Goal: Task Accomplishment & Management: Manage account settings

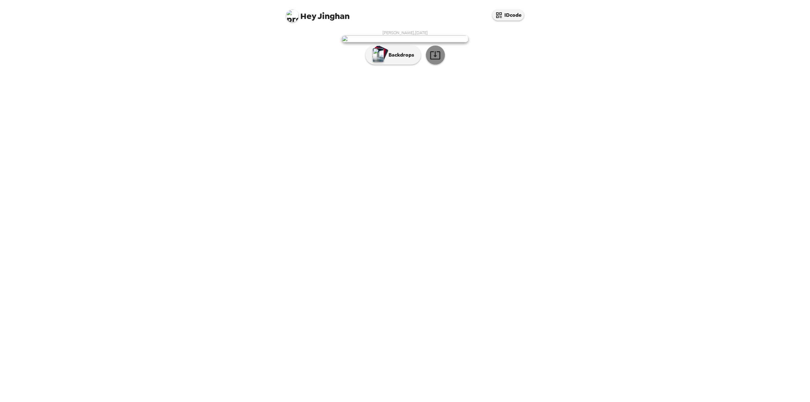
click at [434, 65] on button "button" at bounding box center [435, 55] width 19 height 19
click at [437, 65] on button "button" at bounding box center [435, 55] width 19 height 19
click at [510, 10] on button "IDcode" at bounding box center [508, 14] width 32 height 11
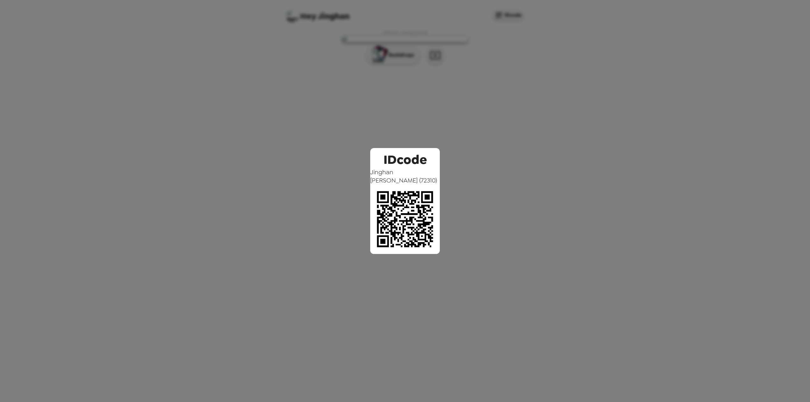
click at [568, 184] on div "IDcode Jinghan Wang ( 72310 )" at bounding box center [405, 201] width 810 height 402
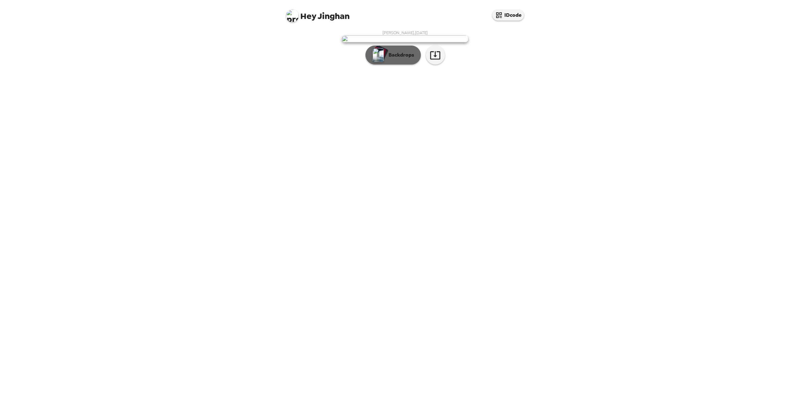
click at [399, 65] on button "Backdrops" at bounding box center [392, 55] width 55 height 19
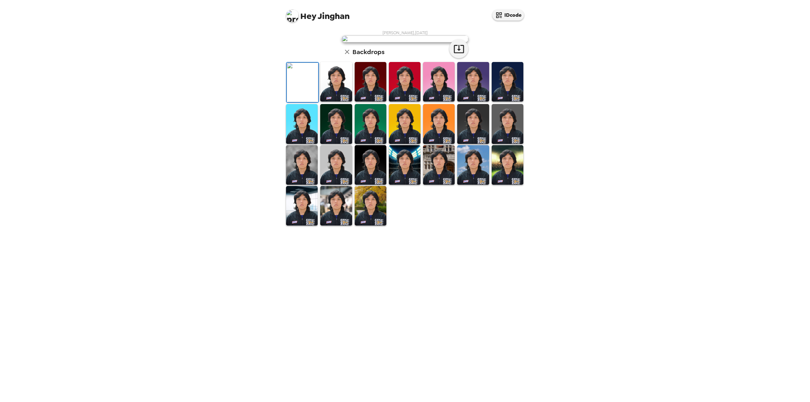
click at [343, 102] on img at bounding box center [336, 82] width 32 height 40
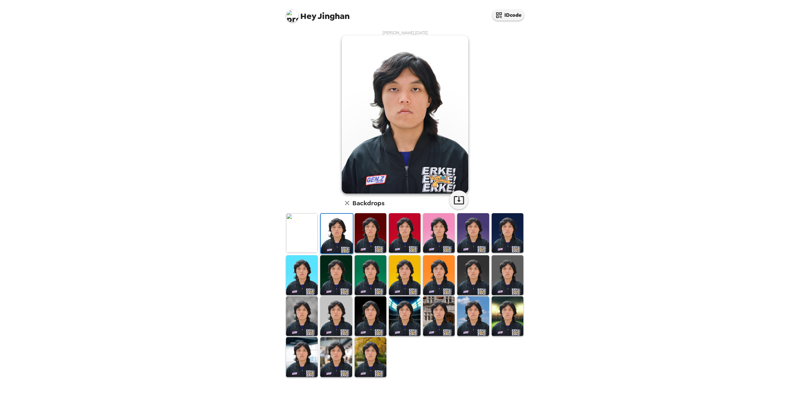
click at [371, 238] on img at bounding box center [371, 233] width 32 height 40
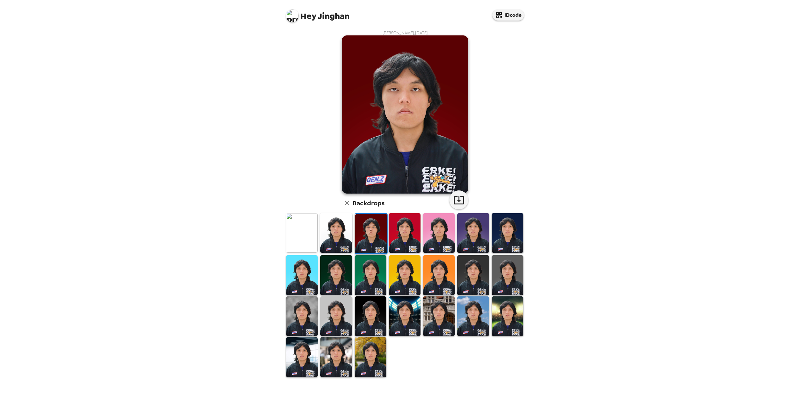
click at [366, 361] on img at bounding box center [371, 357] width 32 height 40
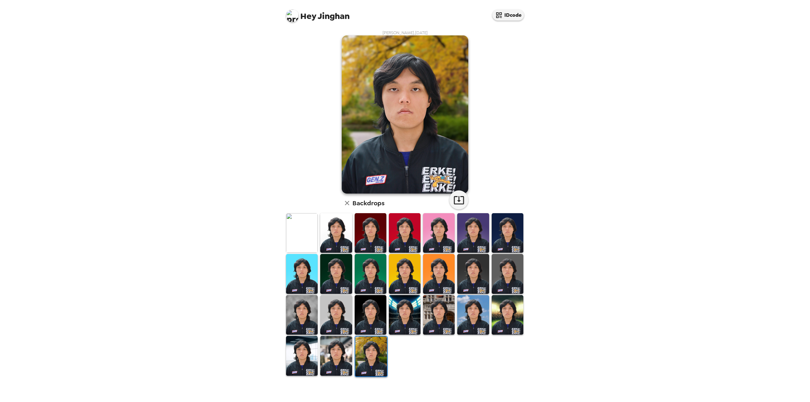
click at [300, 234] on img at bounding box center [302, 233] width 32 height 40
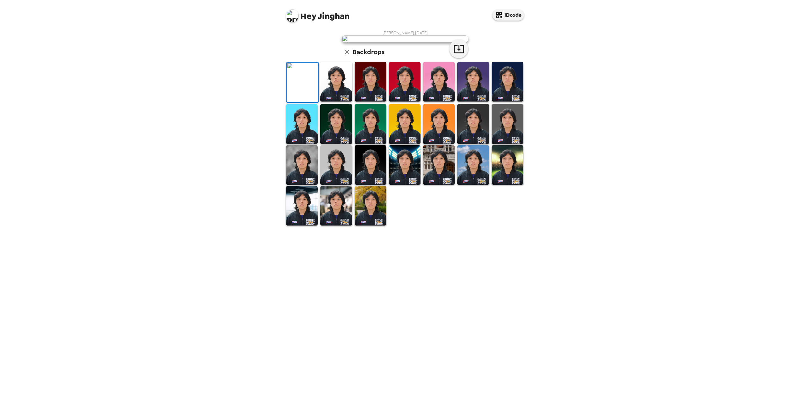
click at [332, 102] on img at bounding box center [336, 82] width 32 height 40
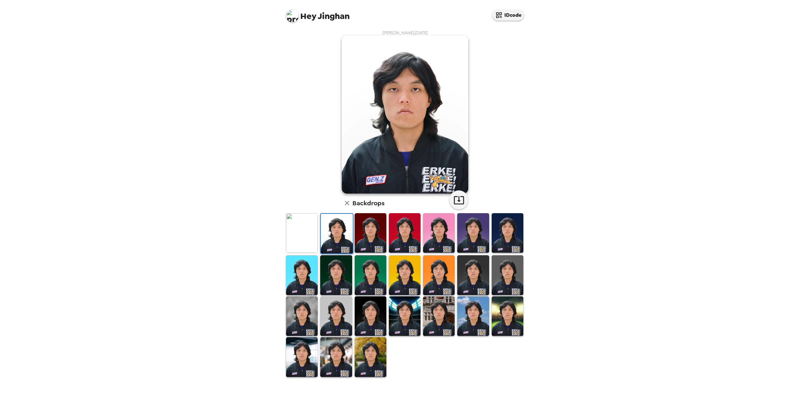
click at [410, 246] on img at bounding box center [405, 233] width 32 height 40
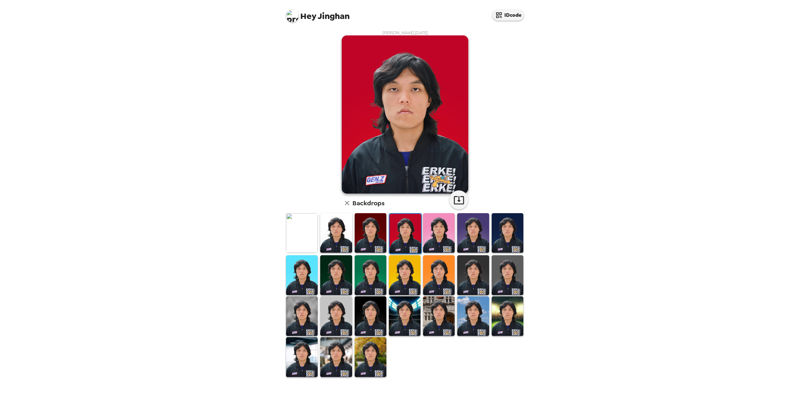
click at [307, 313] on img at bounding box center [302, 316] width 32 height 40
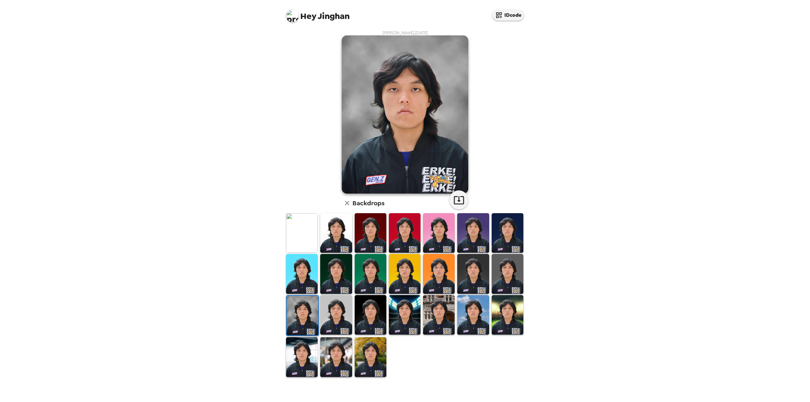
click at [369, 280] on img at bounding box center [371, 274] width 32 height 40
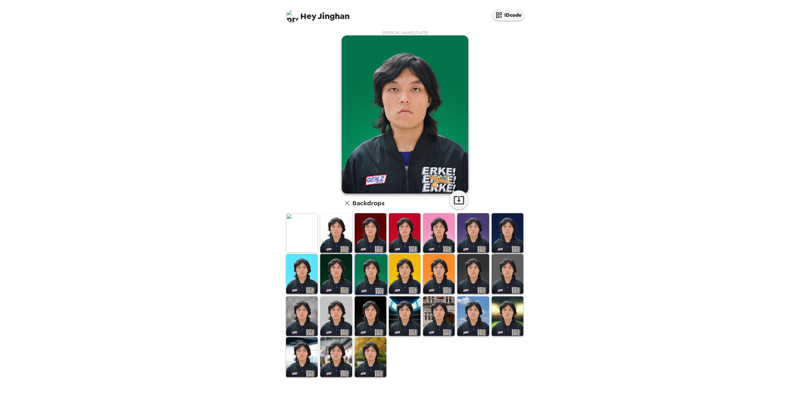
click at [378, 245] on img at bounding box center [371, 233] width 32 height 40
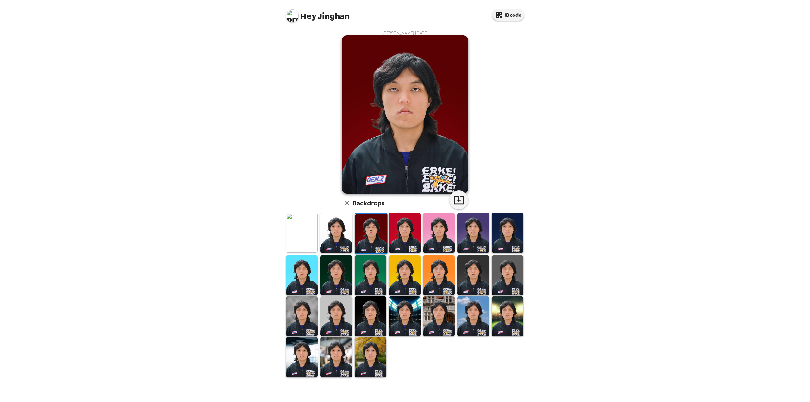
click at [302, 237] on img at bounding box center [302, 233] width 32 height 40
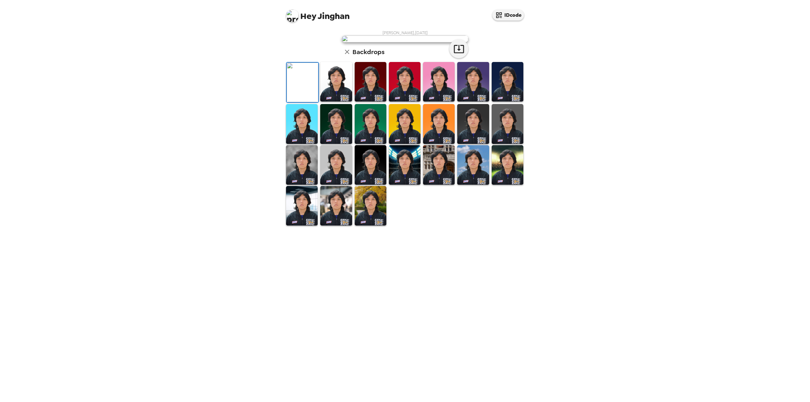
click at [343, 102] on img at bounding box center [336, 82] width 32 height 40
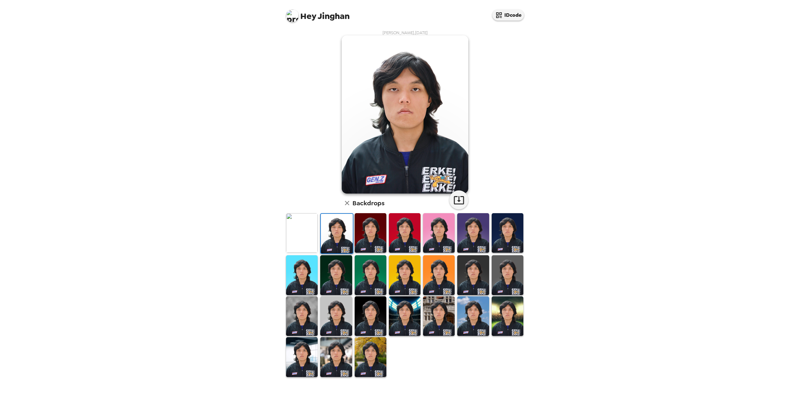
click at [300, 234] on img at bounding box center [302, 233] width 32 height 40
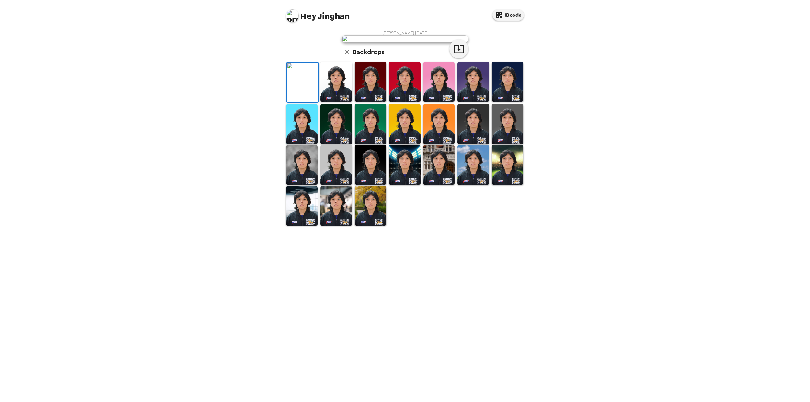
click at [339, 102] on img at bounding box center [336, 82] width 32 height 40
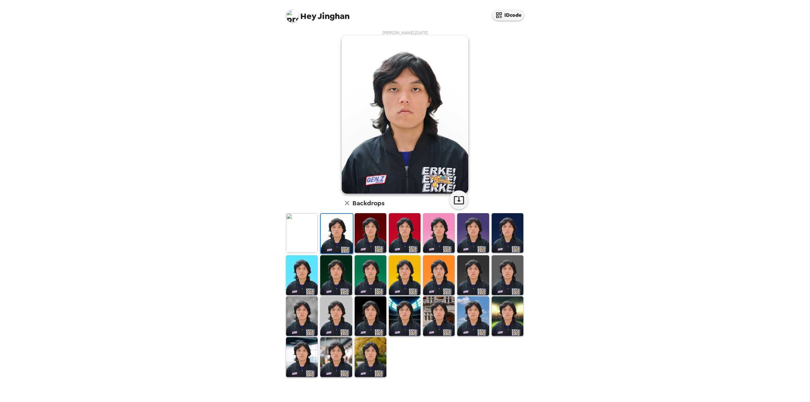
click at [375, 236] on img at bounding box center [371, 233] width 32 height 40
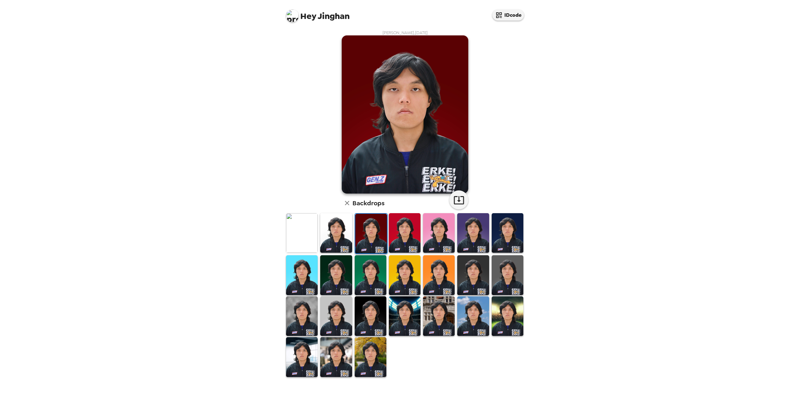
drag, startPoint x: 406, startPoint y: 238, endPoint x: 446, endPoint y: 238, distance: 40.2
click at [406, 238] on img at bounding box center [405, 233] width 32 height 40
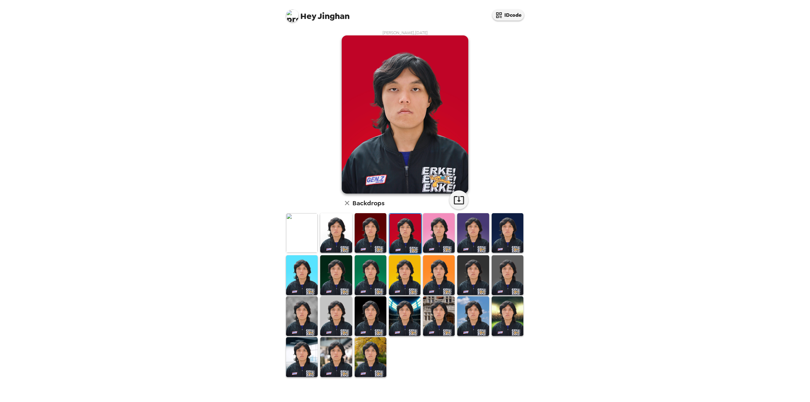
click at [443, 239] on img at bounding box center [439, 233] width 32 height 40
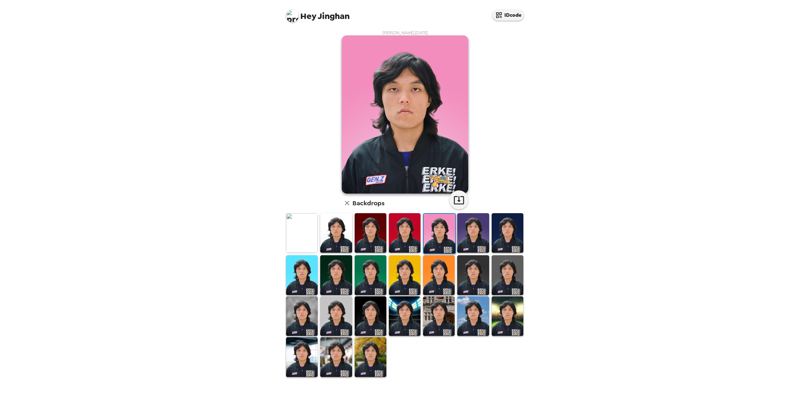
click at [511, 234] on img at bounding box center [508, 233] width 32 height 40
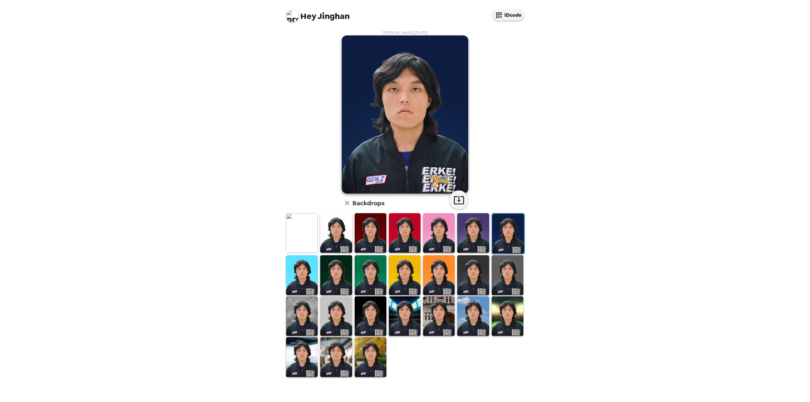
click at [483, 236] on img at bounding box center [473, 233] width 32 height 40
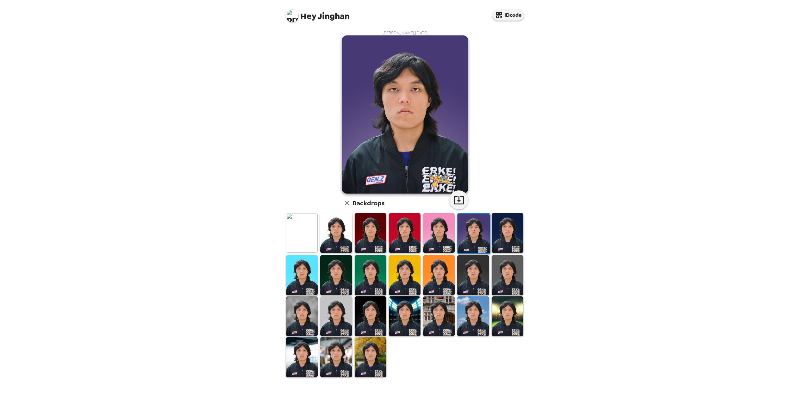
click at [516, 270] on img at bounding box center [508, 275] width 32 height 40
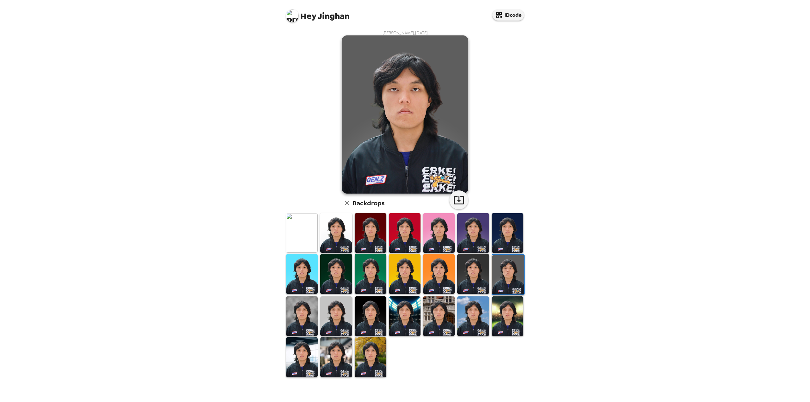
click at [478, 274] on img at bounding box center [473, 274] width 32 height 40
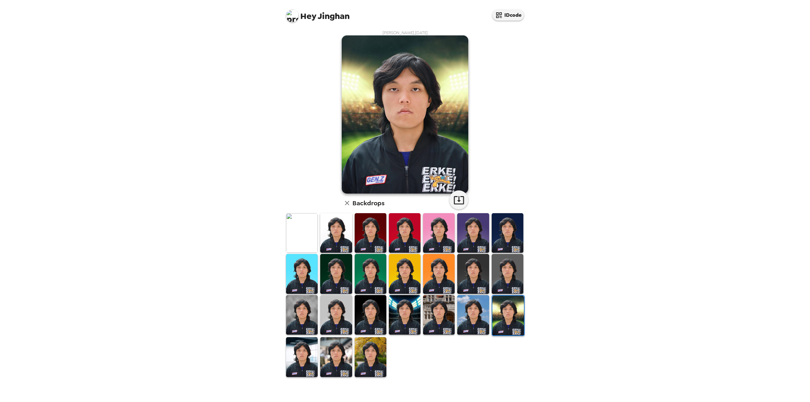
click at [475, 313] on img at bounding box center [473, 315] width 32 height 40
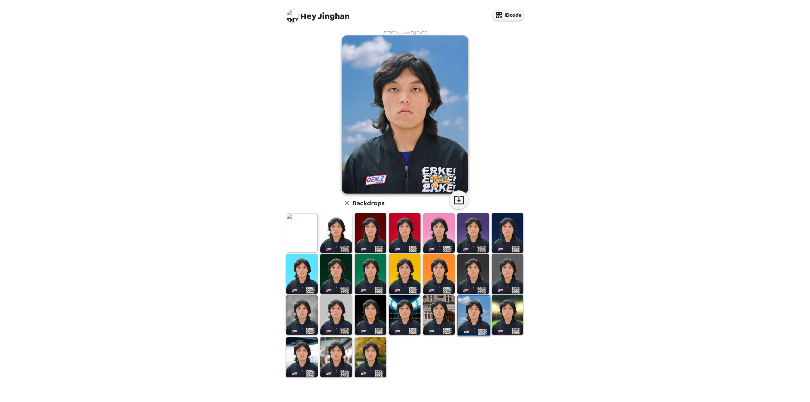
click at [376, 365] on img at bounding box center [371, 357] width 32 height 40
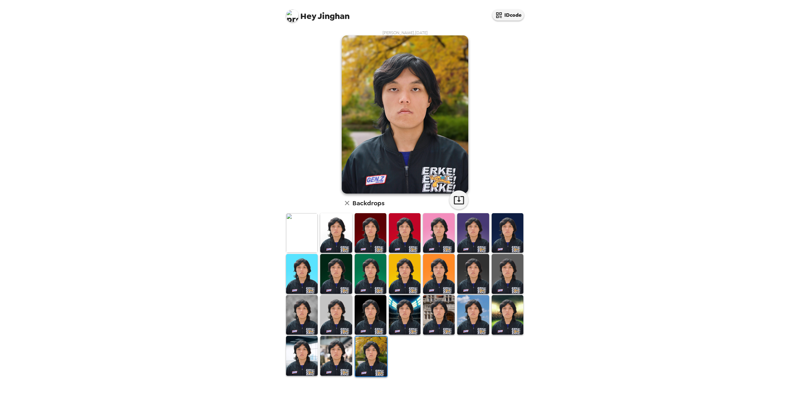
click at [479, 315] on img at bounding box center [473, 315] width 32 height 40
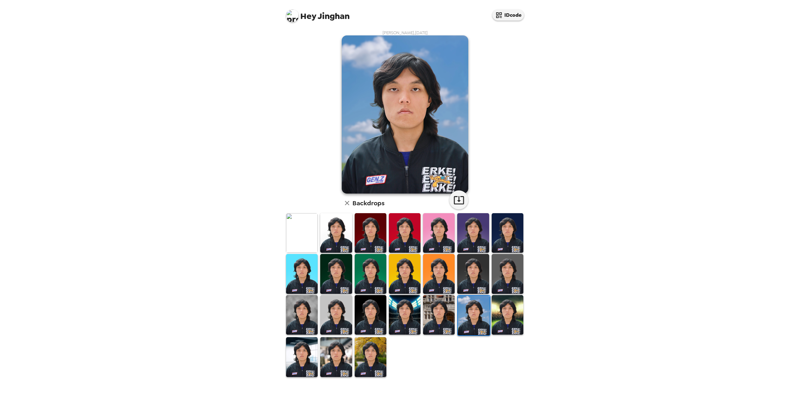
click at [290, 15] on img at bounding box center [292, 15] width 13 height 13
click at [302, 32] on span "Edit my info" at bounding box center [303, 30] width 25 height 5
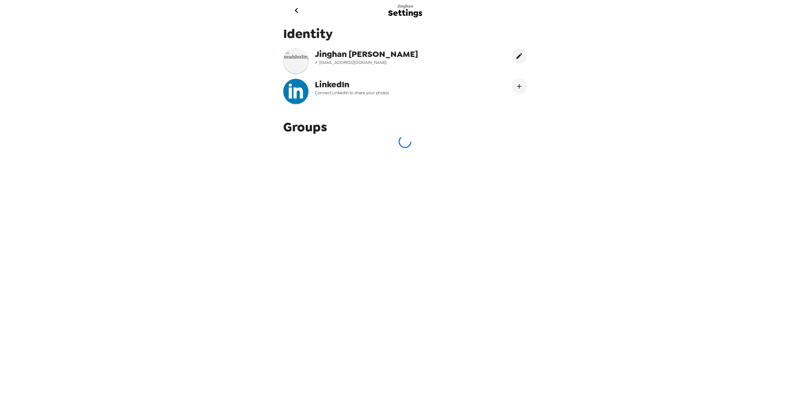
click at [296, 61] on img at bounding box center [295, 60] width 25 height 25
click at [303, 12] on button "go back" at bounding box center [296, 10] width 21 height 21
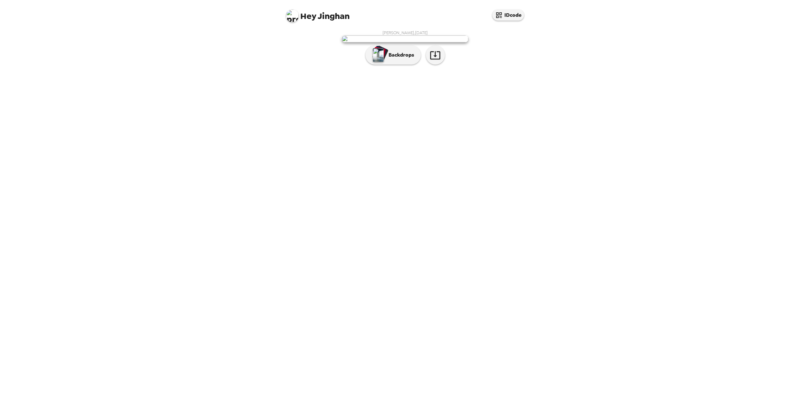
click at [295, 16] on img at bounding box center [292, 15] width 13 height 13
click at [314, 52] on div "Log Out" at bounding box center [317, 53] width 53 height 6
